Goal: Browse casually

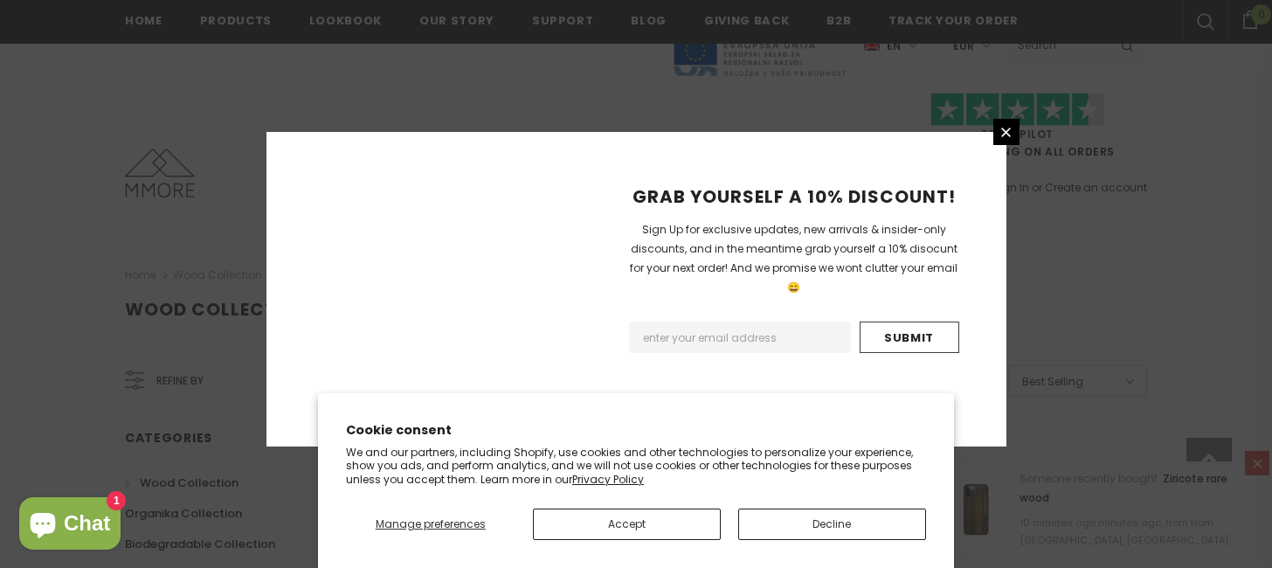
scroll to position [1223, 0]
